Goal: Communication & Community: Answer question/provide support

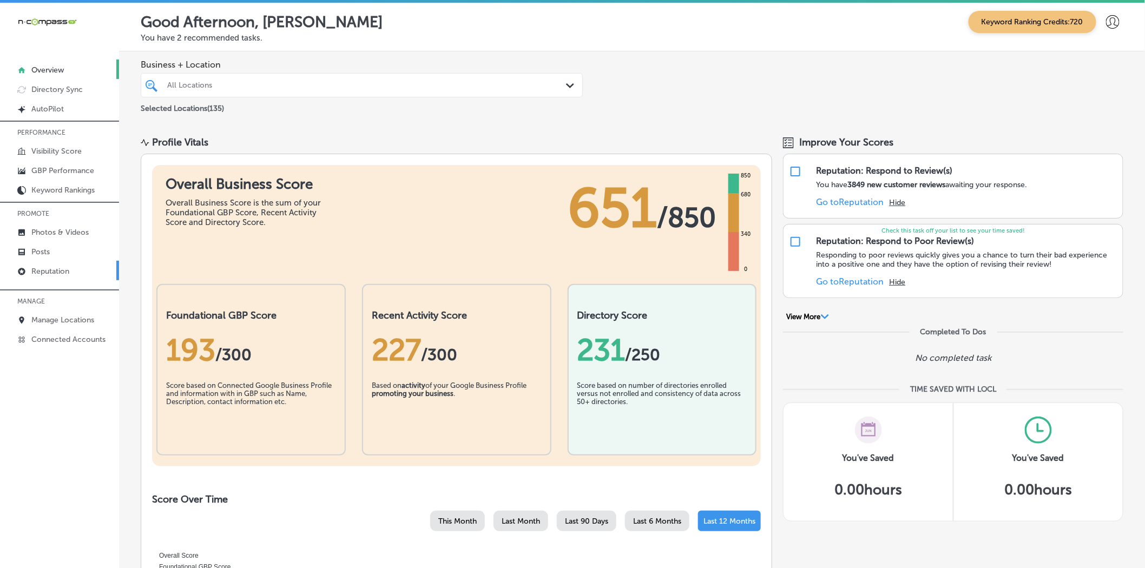
click at [42, 261] on link "Reputation" at bounding box center [59, 270] width 119 height 19
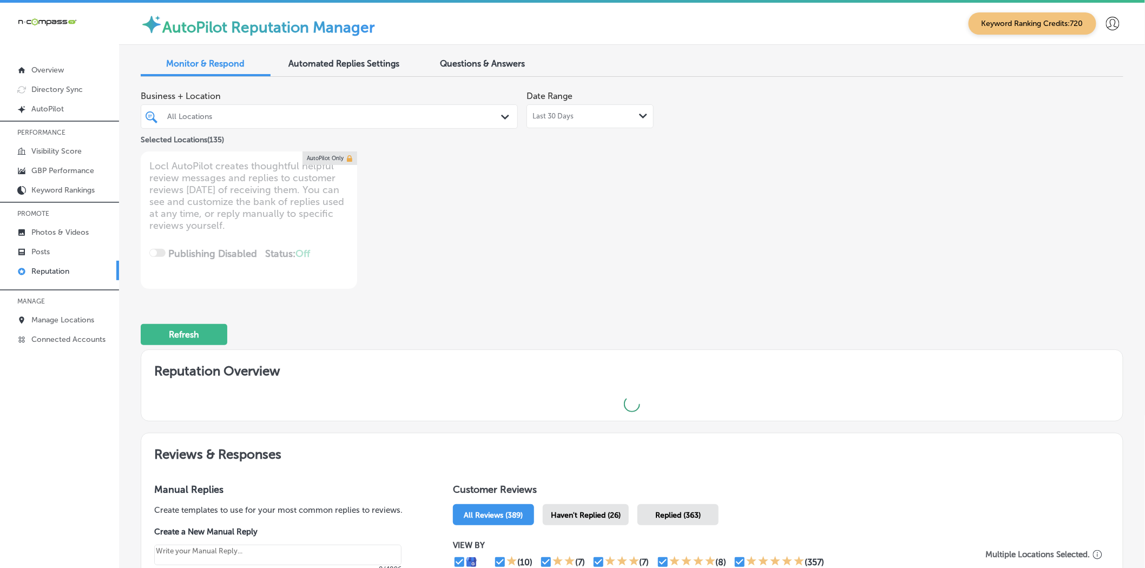
click at [493, 124] on div "All Locations" at bounding box center [329, 116] width 335 height 17
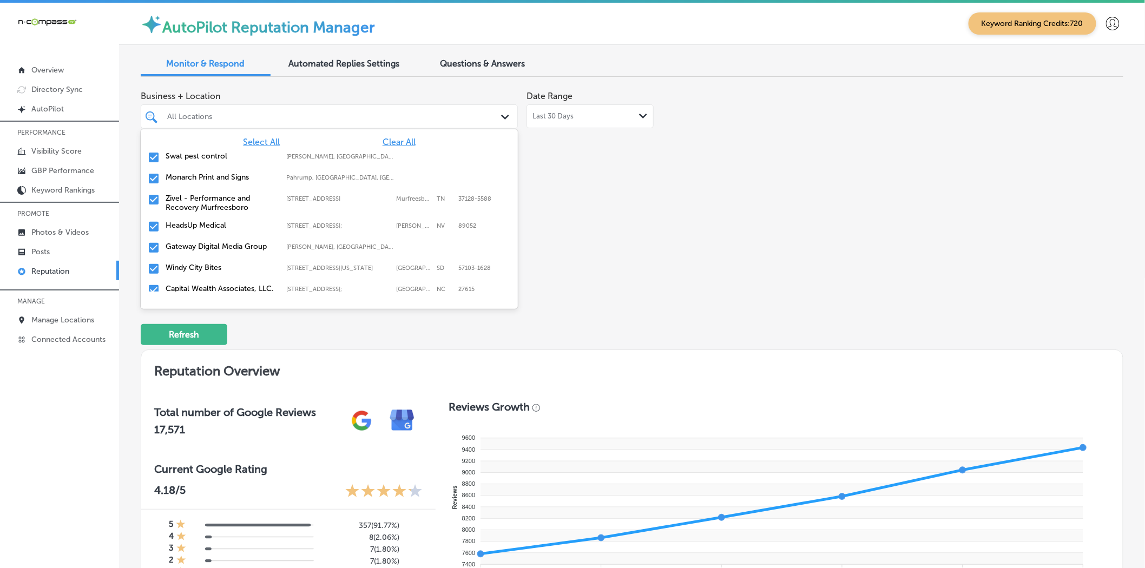
click at [399, 140] on span "Clear All" at bounding box center [399, 142] width 33 height 10
type textarea "x"
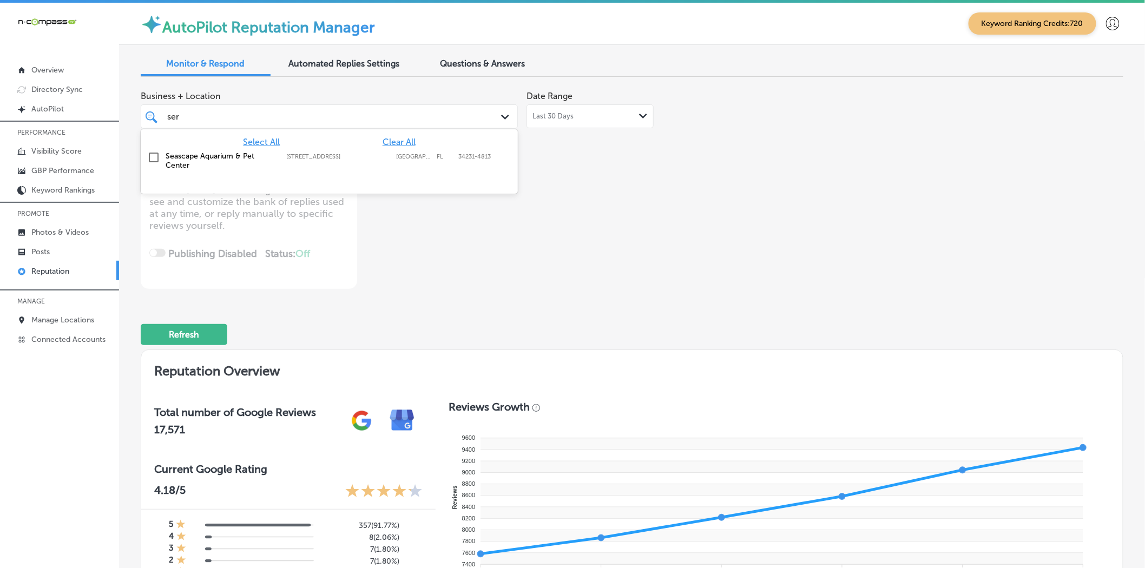
type input "sera"
click at [347, 158] on label "[STREET_ADDRESS]" at bounding box center [338, 156] width 104 height 7
type textarea "x"
type input "sera"
click at [657, 211] on div "Business + Location option [STREET_ADDRESS]. option [STREET_ADDRESS]. 2 results…" at bounding box center [436, 186] width 590 height 203
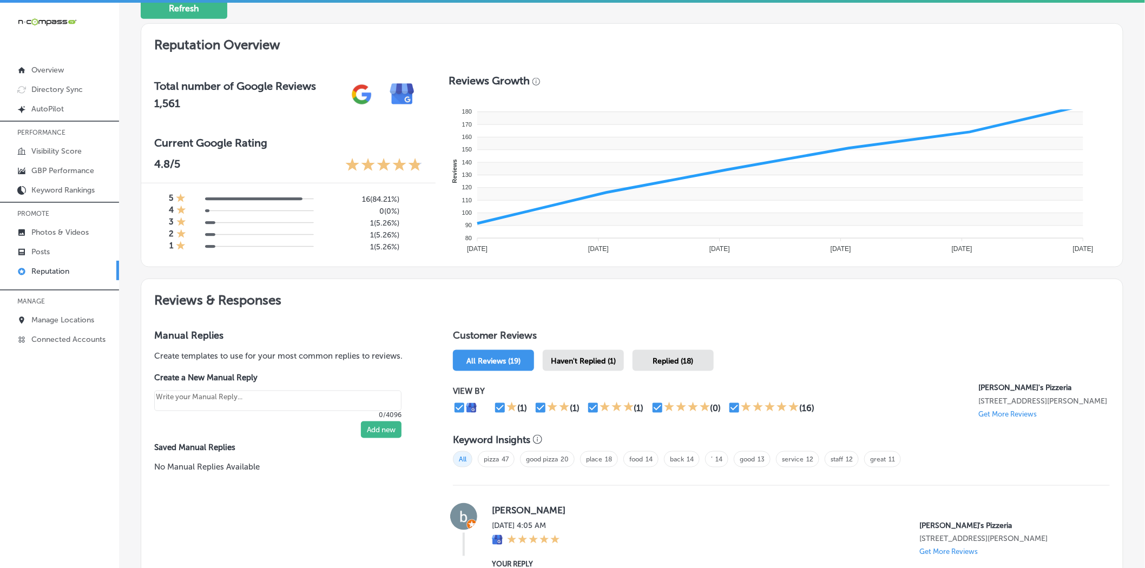
scroll to position [334, 0]
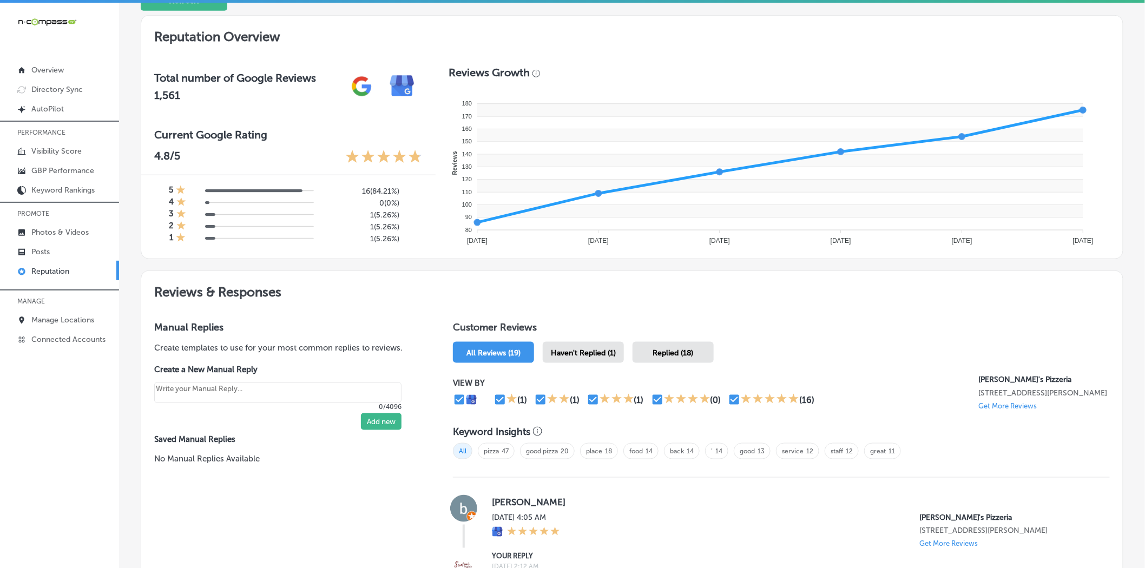
click at [572, 353] on span "Haven't Replied (1)" at bounding box center [583, 352] width 65 height 9
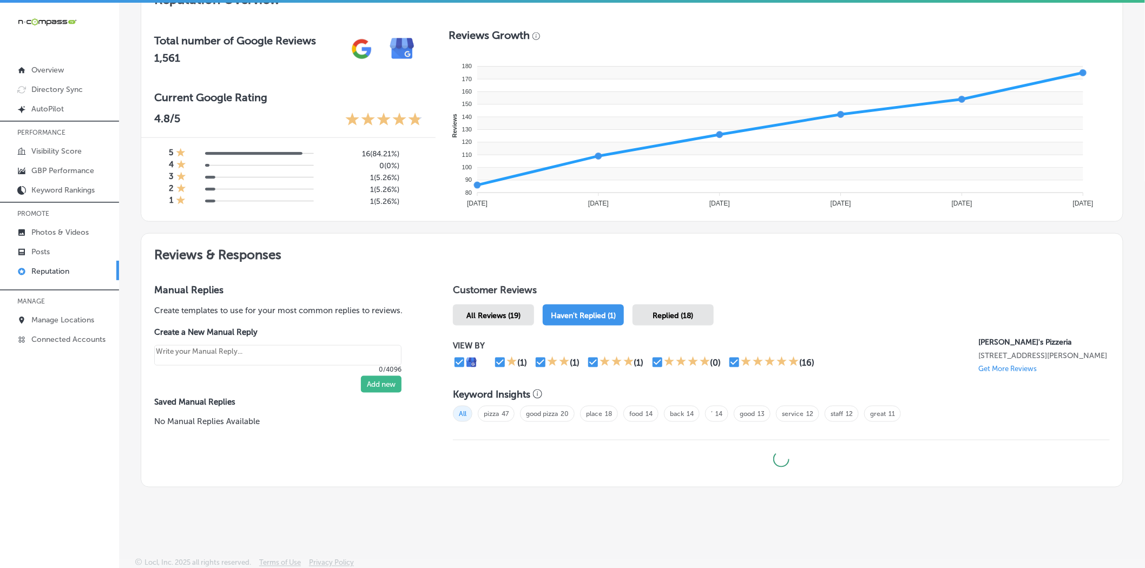
type textarea "x"
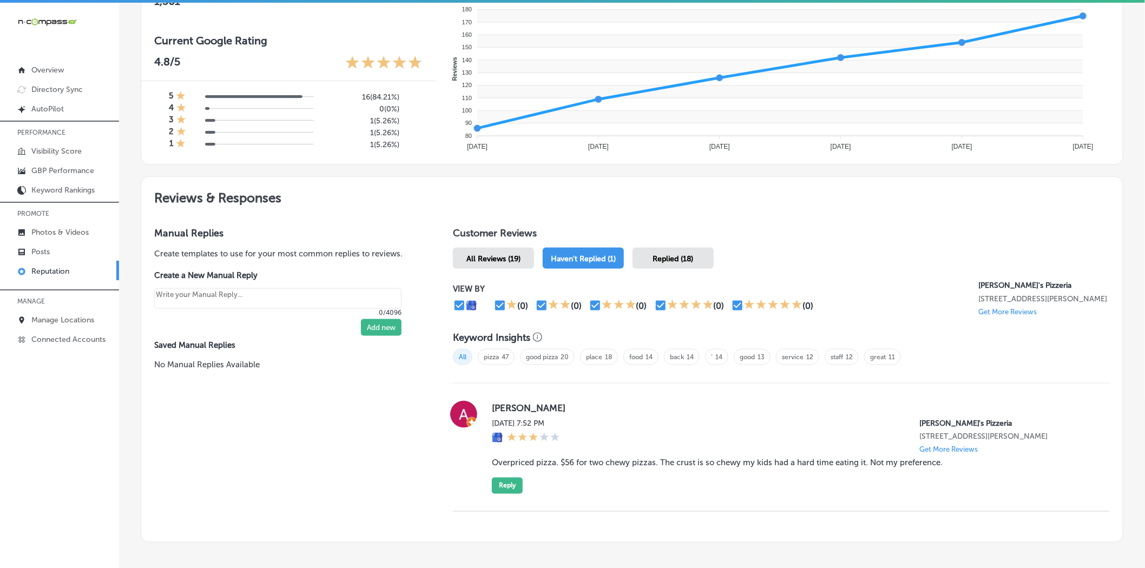
scroll to position [485, 0]
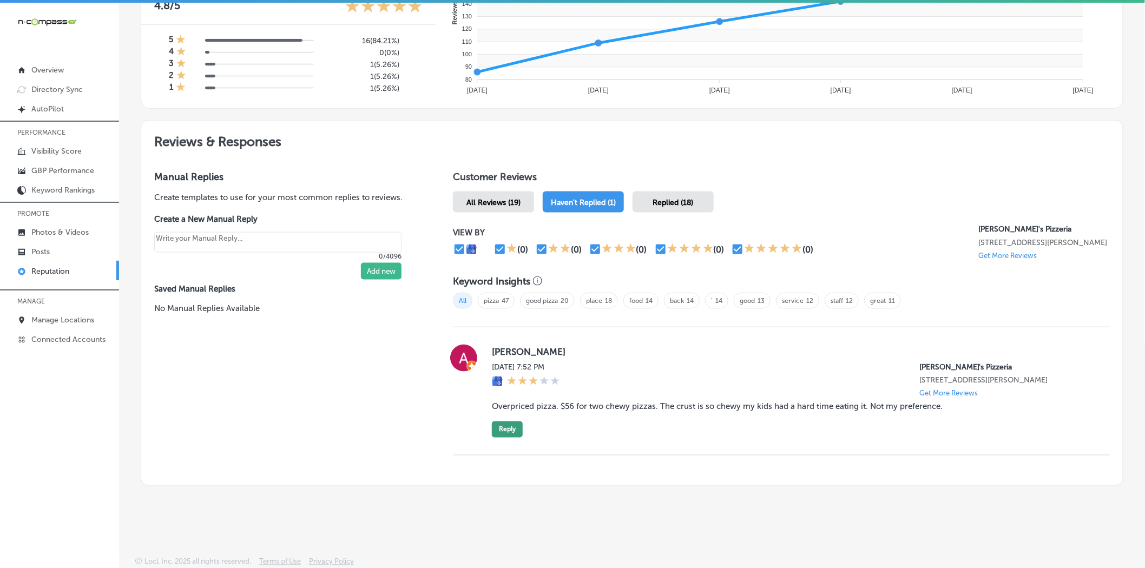
click at [510, 430] on button "Reply" at bounding box center [507, 429] width 31 height 16
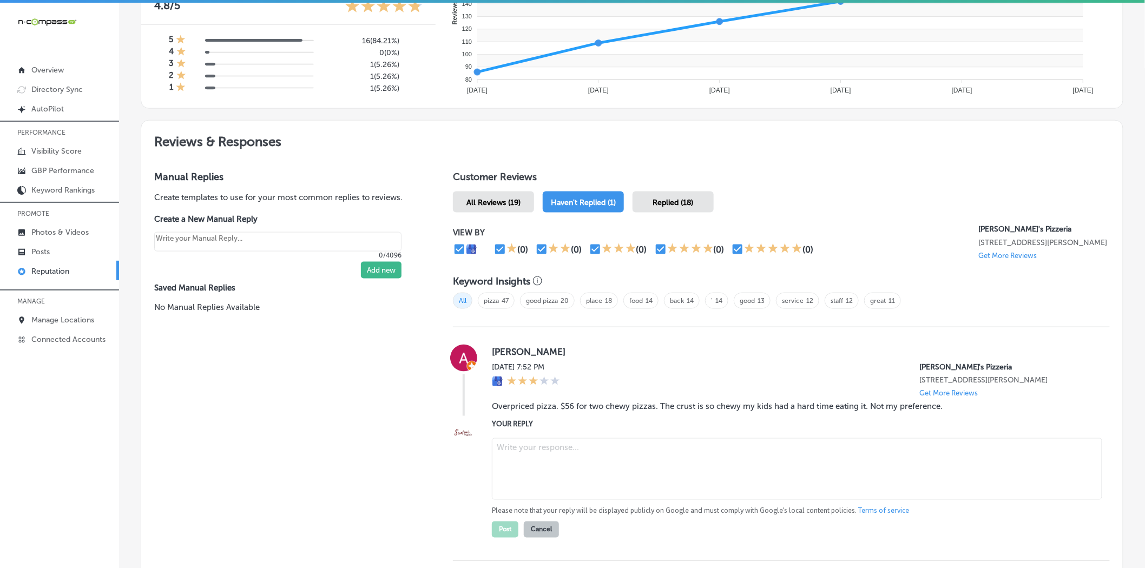
click at [574, 469] on textarea at bounding box center [797, 469] width 610 height 62
paste textarea "[PERSON_NAME], we’re truly sorry to hear about your experience. We always aim t…"
type textarea "[PERSON_NAME], we’re truly sorry to hear about your experience. We always aim t…"
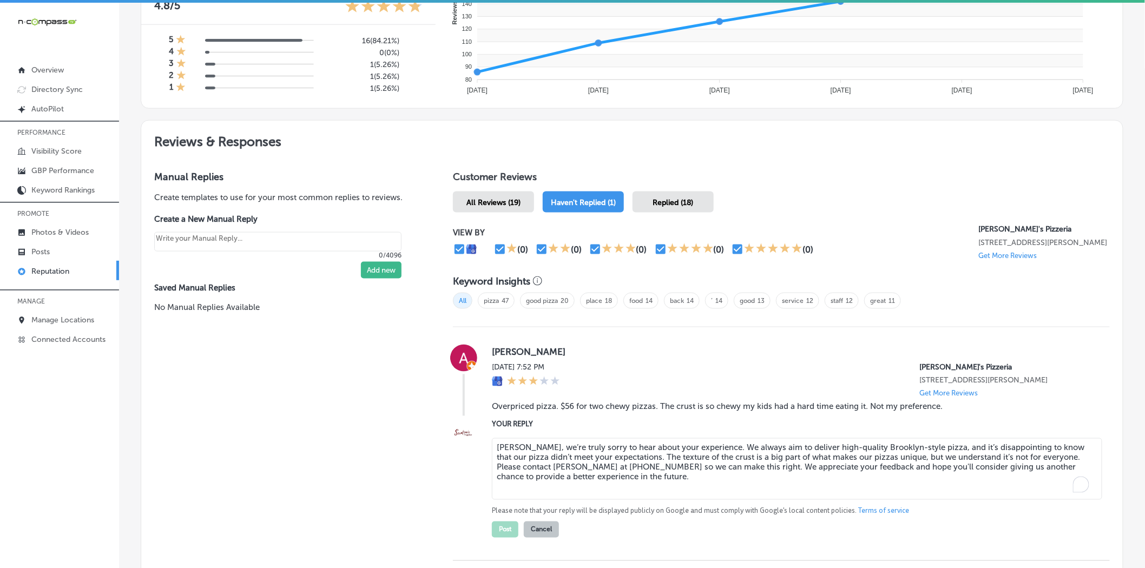
type textarea "x"
drag, startPoint x: 594, startPoint y: 478, endPoint x: 466, endPoint y: 434, distance: 135.7
click at [466, 434] on div "YOUR REPLY [PERSON_NAME], we’re truly sorry to hear about your experience. We a…" at bounding box center [781, 478] width 657 height 119
click at [590, 467] on textarea "[PERSON_NAME], we’re truly sorry to hear about your experience. We always aim t…" at bounding box center [797, 469] width 610 height 62
click at [602, 482] on textarea "[PERSON_NAME], we’re truly sorry to hear about your experience. We always aim t…" at bounding box center [797, 469] width 610 height 62
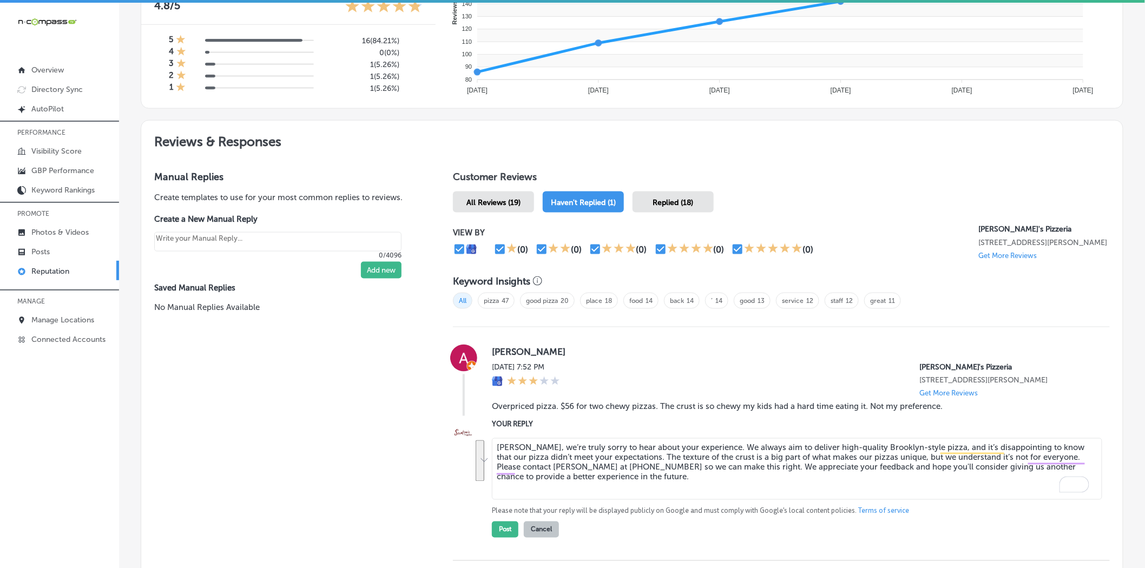
drag, startPoint x: 603, startPoint y: 480, endPoint x: 453, endPoint y: 426, distance: 159.7
click at [453, 426] on div "YOUR REPLY [PERSON_NAME], we’re truly sorry to hear about your experience. We a…" at bounding box center [781, 478] width 657 height 119
type textarea "[PERSON_NAME], we’re truly sorry to hear about your experience. We always aim t…"
click at [365, 407] on div "Manual Replies Create templates to use for your most common replies to reviews.…" at bounding box center [286, 374] width 290 height 433
click at [505, 492] on button "Post" at bounding box center [505, 530] width 27 height 16
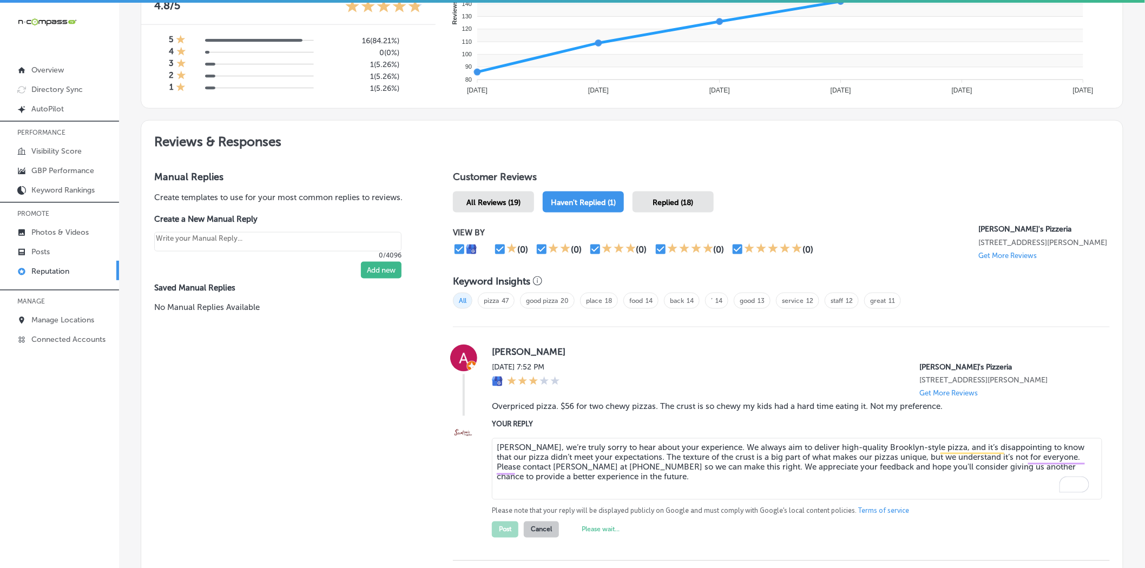
type textarea "x"
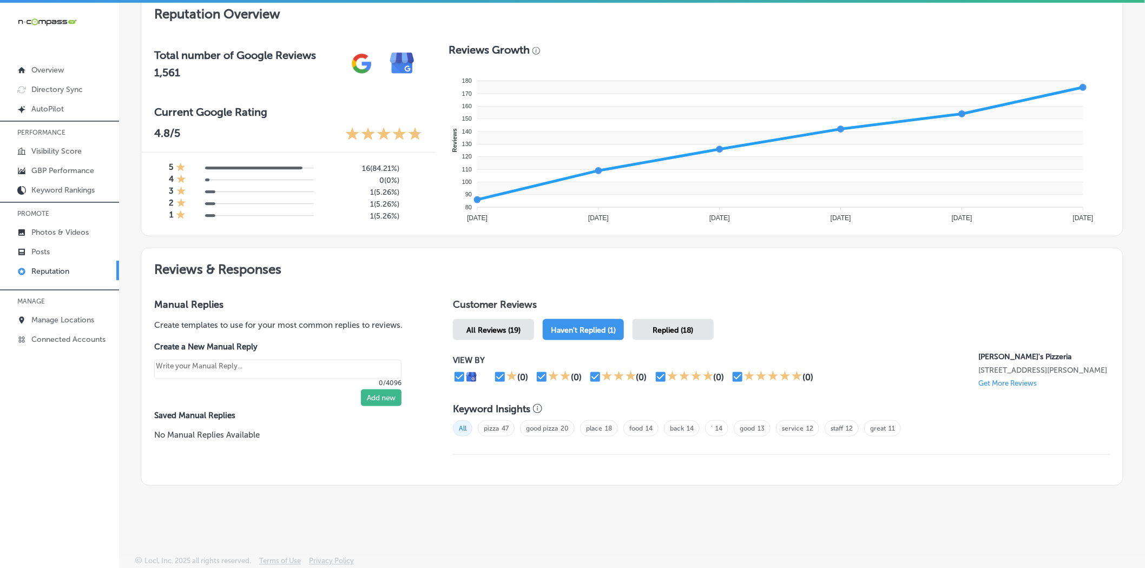
scroll to position [355, 0]
click at [361, 468] on div "Manual Replies Create templates to use for your most common replies to reviews.…" at bounding box center [286, 382] width 290 height 190
